Goal: Navigation & Orientation: Find specific page/section

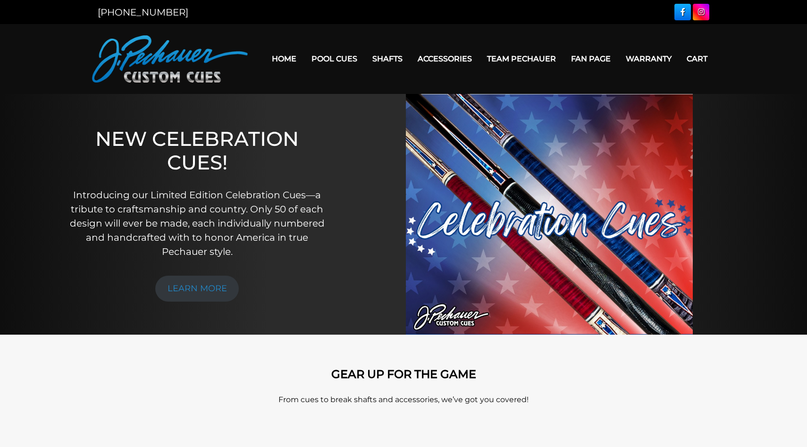
click at [287, 58] on link "Home" at bounding box center [284, 59] width 40 height 24
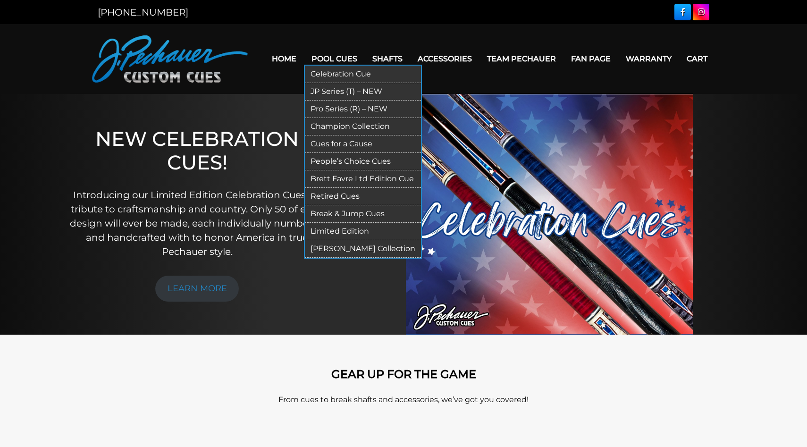
click at [338, 56] on link "Pool Cues" at bounding box center [334, 59] width 61 height 24
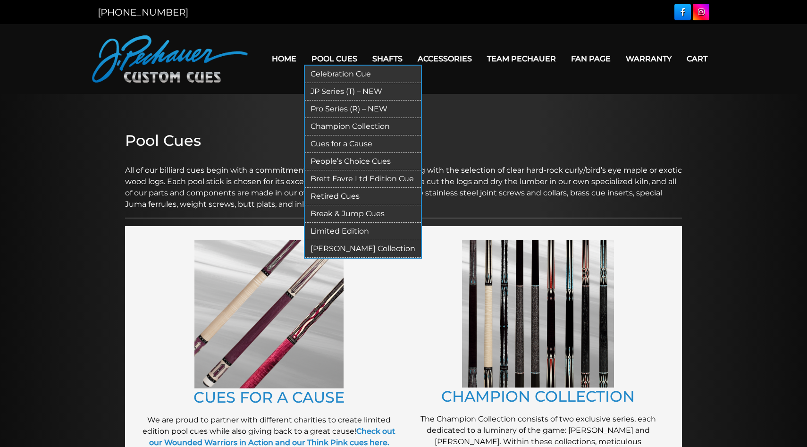
click at [338, 194] on link "Retired Cues" at bounding box center [363, 196] width 116 height 17
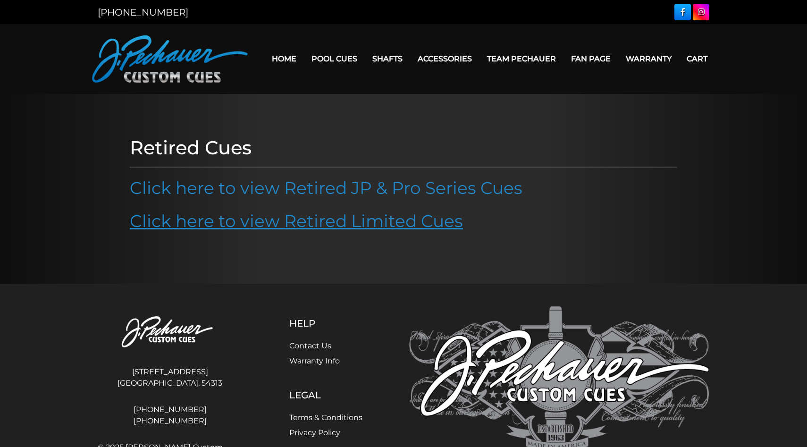
click at [321, 228] on link "Click here to view Retired Limited Cues" at bounding box center [296, 220] width 333 height 21
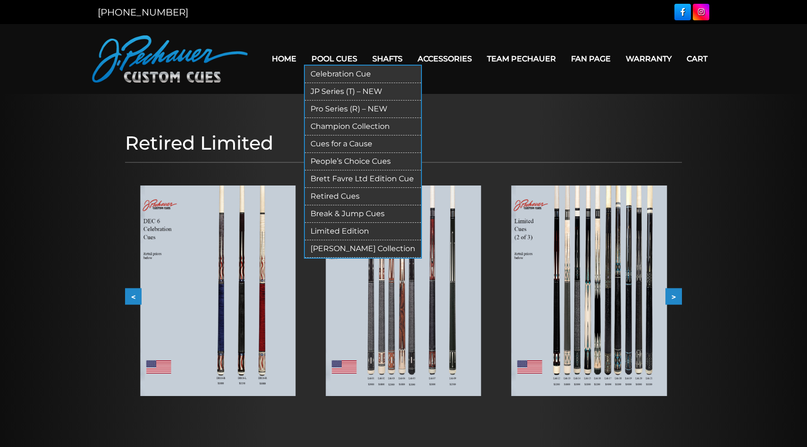
click at [349, 128] on link "Champion Collection" at bounding box center [363, 126] width 116 height 17
